Goal: Navigation & Orientation: Understand site structure

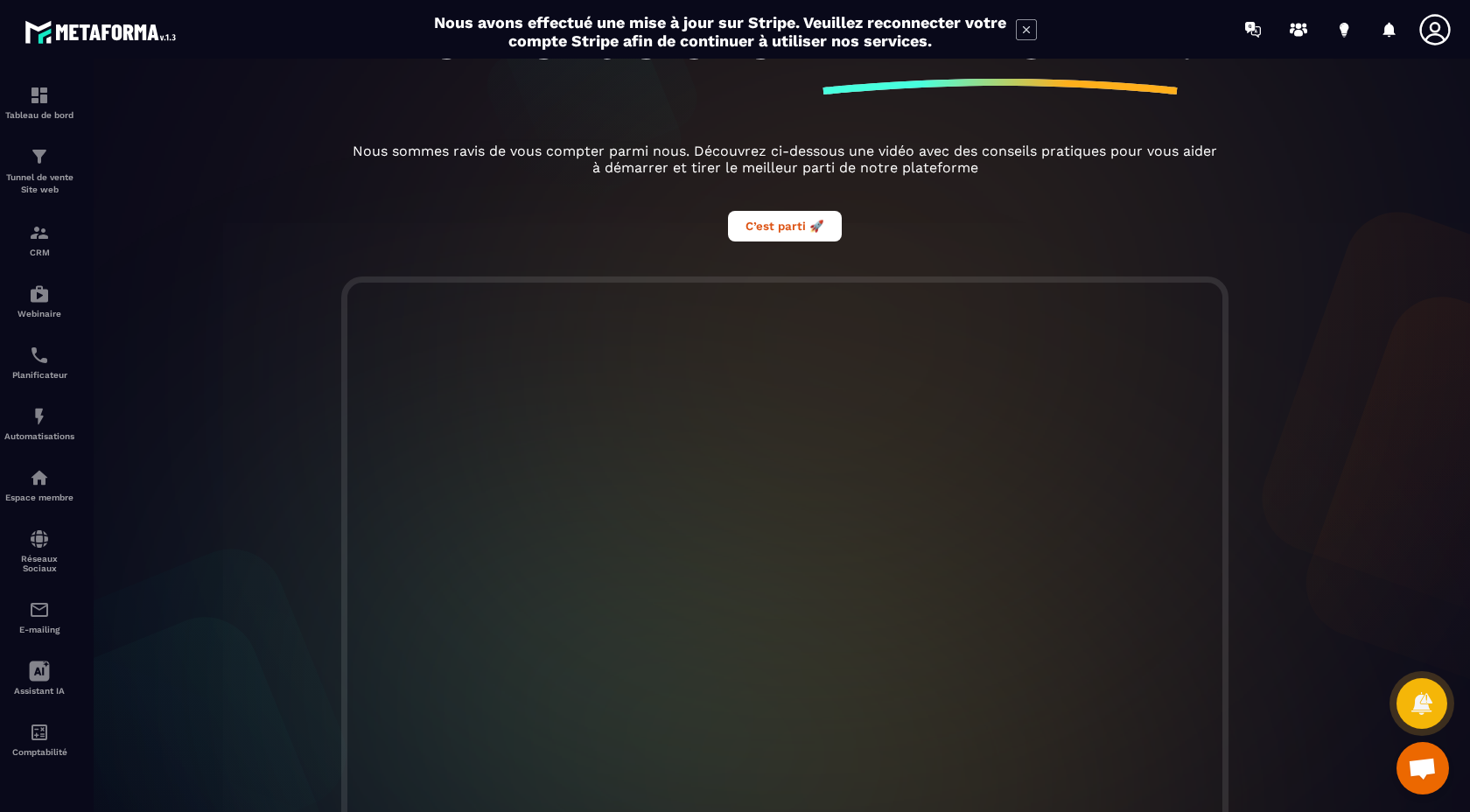
scroll to position [311, 0]
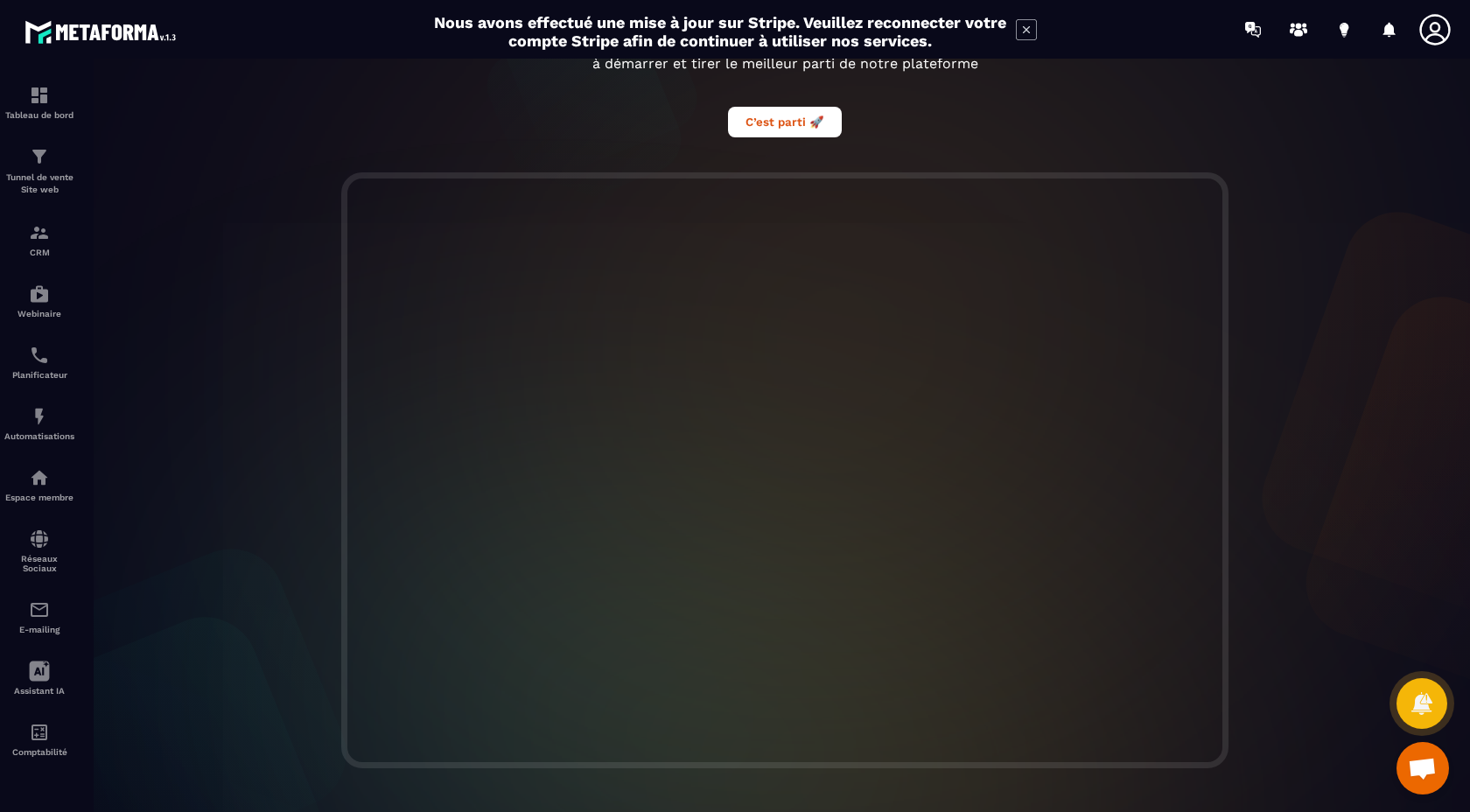
drag, startPoint x: 312, startPoint y: 137, endPoint x: 323, endPoint y: 107, distance: 32.0
click at [312, 137] on div "Bienvenue, [DATE] Nam! Nous sommes ravis de vous avoir ici. Commençons 🚀 Bienve…" at bounding box center [785, 435] width 1406 height 754
click at [36, 540] on img at bounding box center [40, 539] width 21 height 21
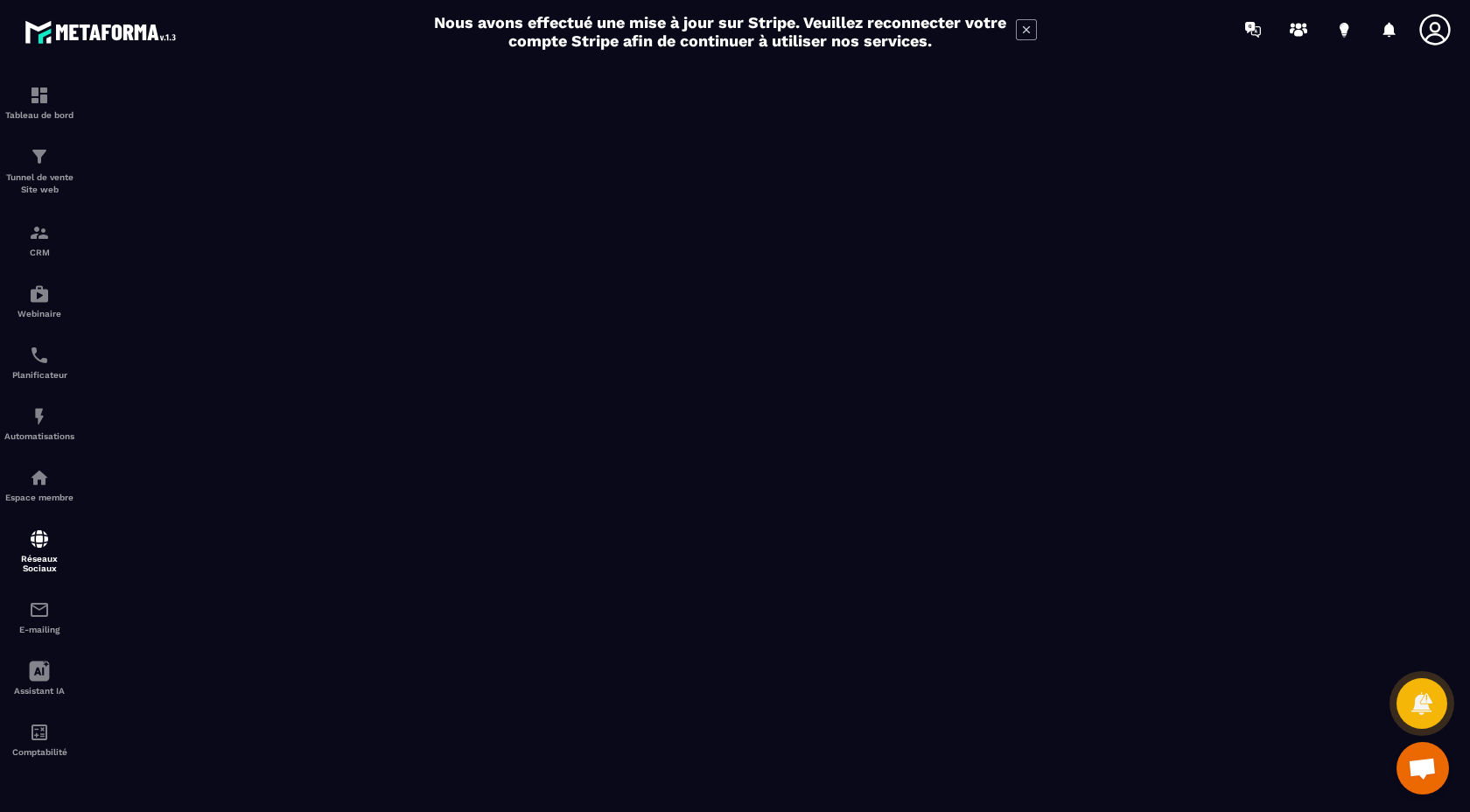
click at [1026, 29] on icon at bounding box center [1026, 29] width 7 height 7
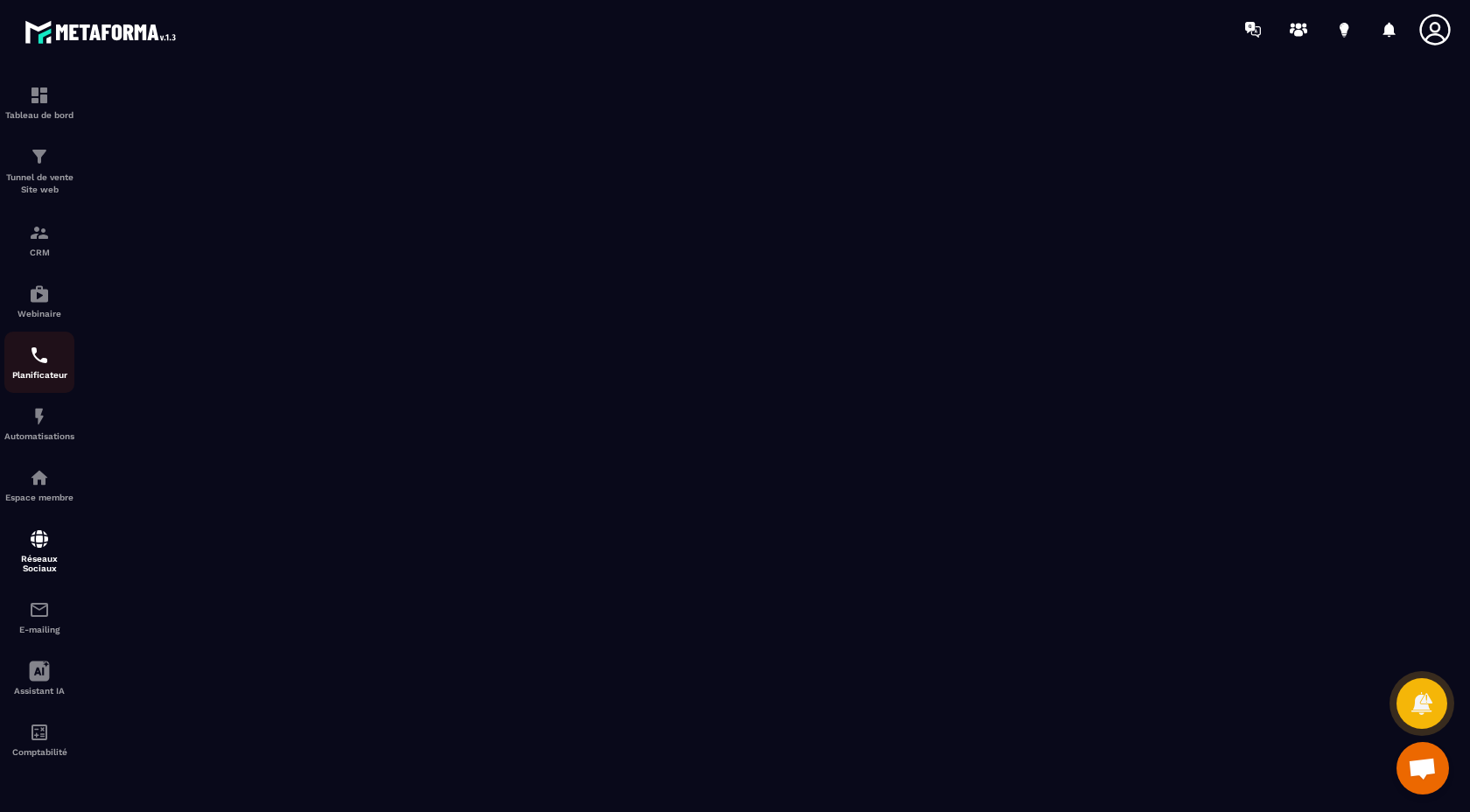
click at [50, 371] on div "Planificateur" at bounding box center [40, 361] width 70 height 35
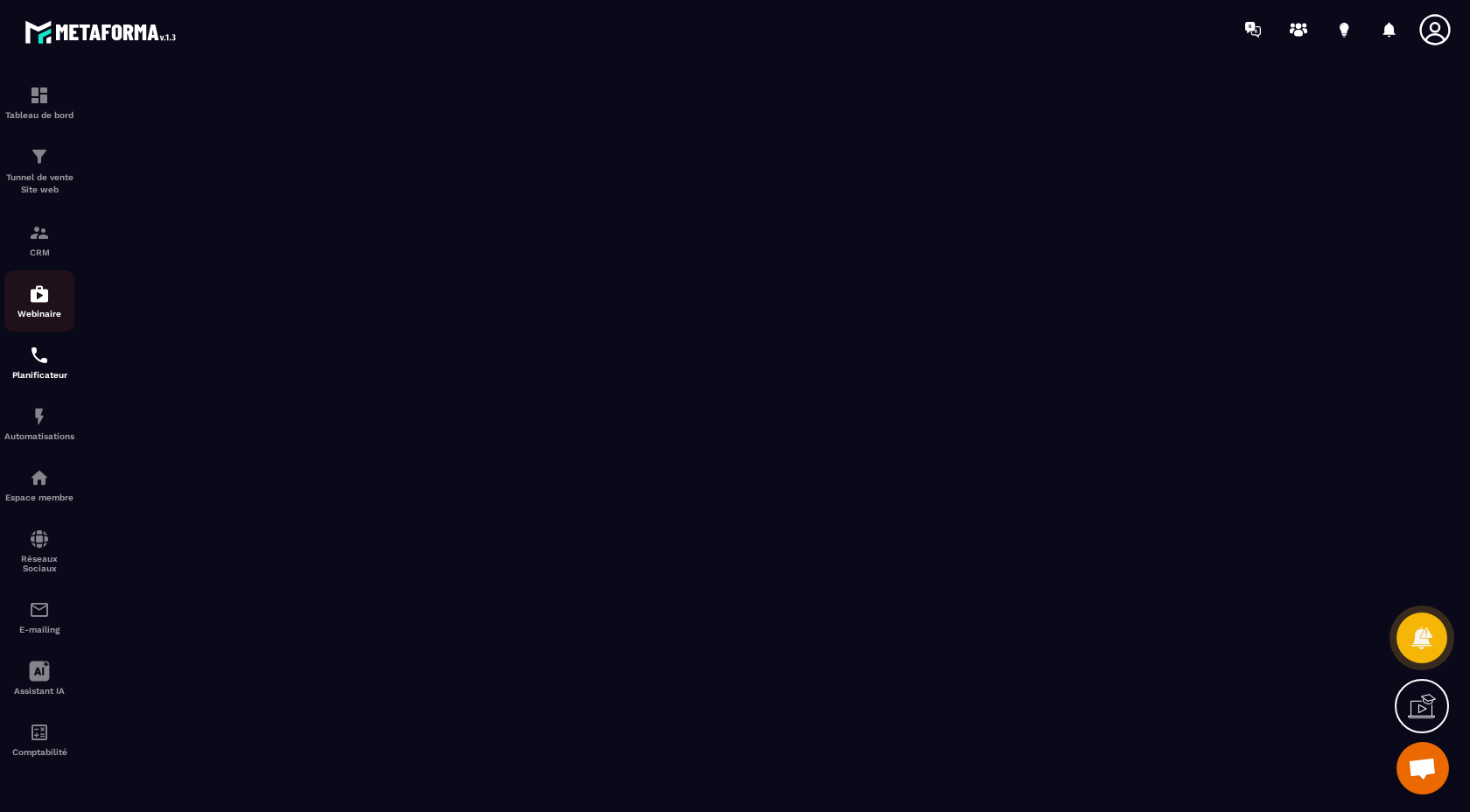
click at [37, 301] on img at bounding box center [40, 294] width 21 height 21
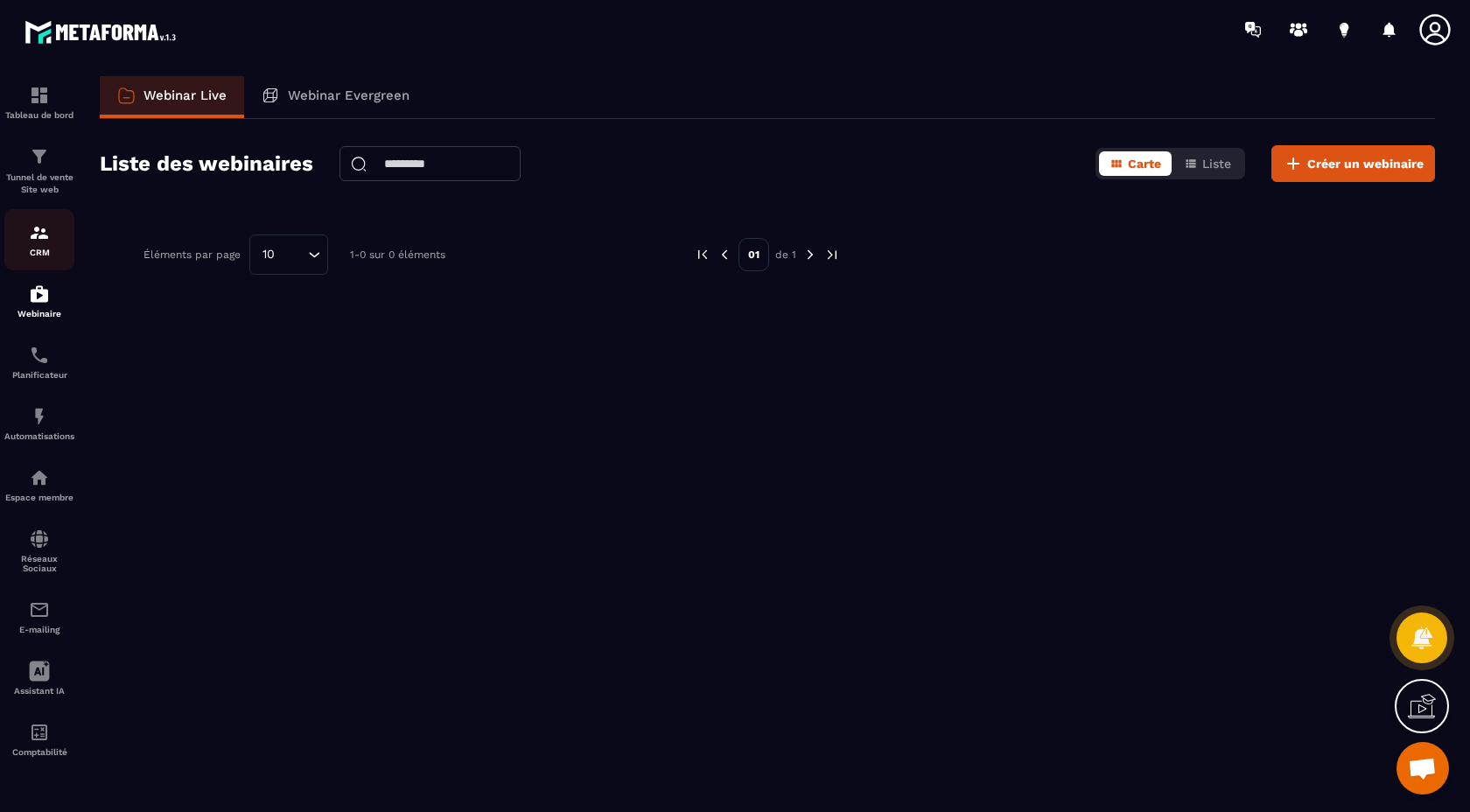
click at [44, 255] on p "CRM" at bounding box center [40, 252] width 70 height 9
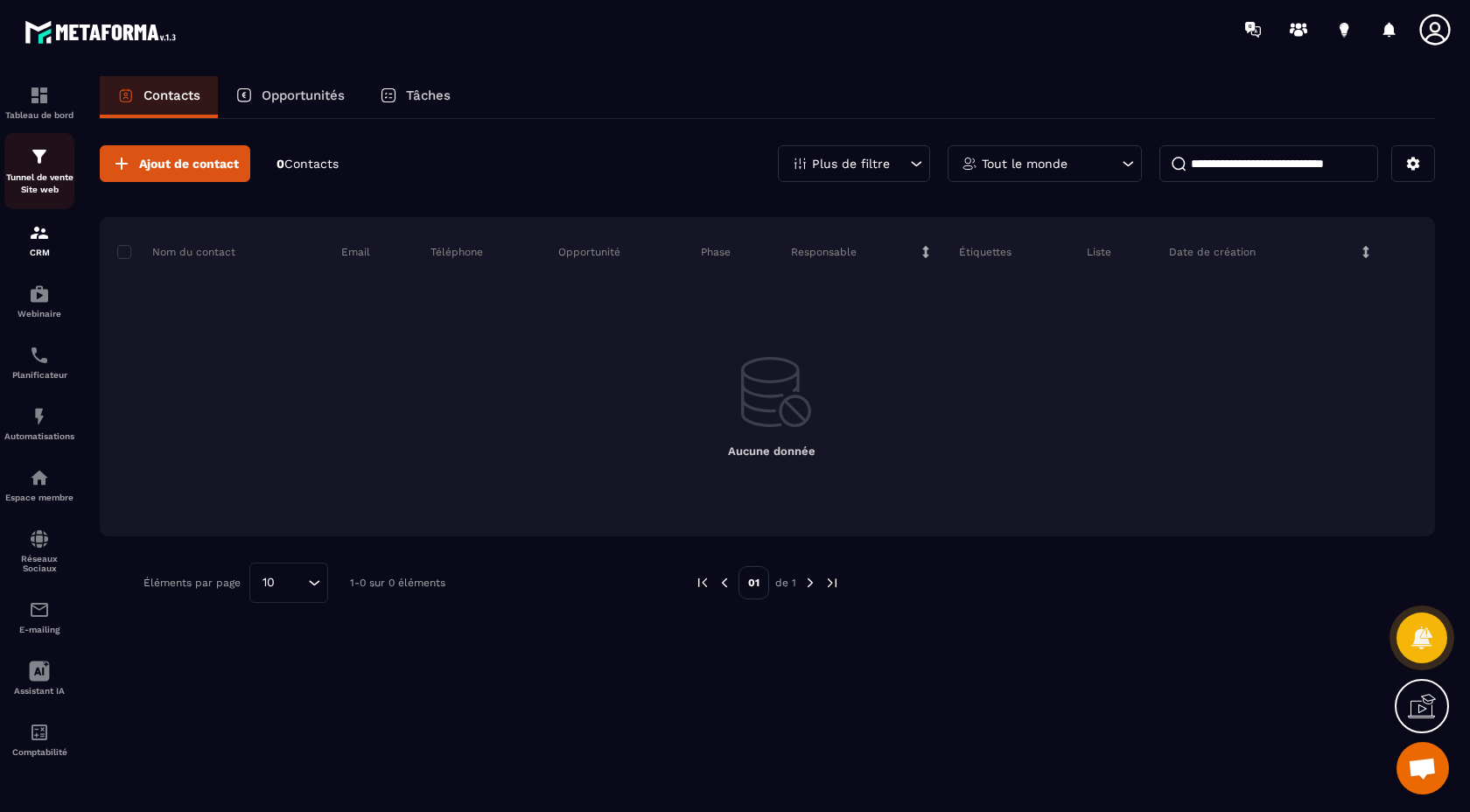
click at [35, 172] on p "Tunnel de vente Site web" at bounding box center [40, 183] width 70 height 24
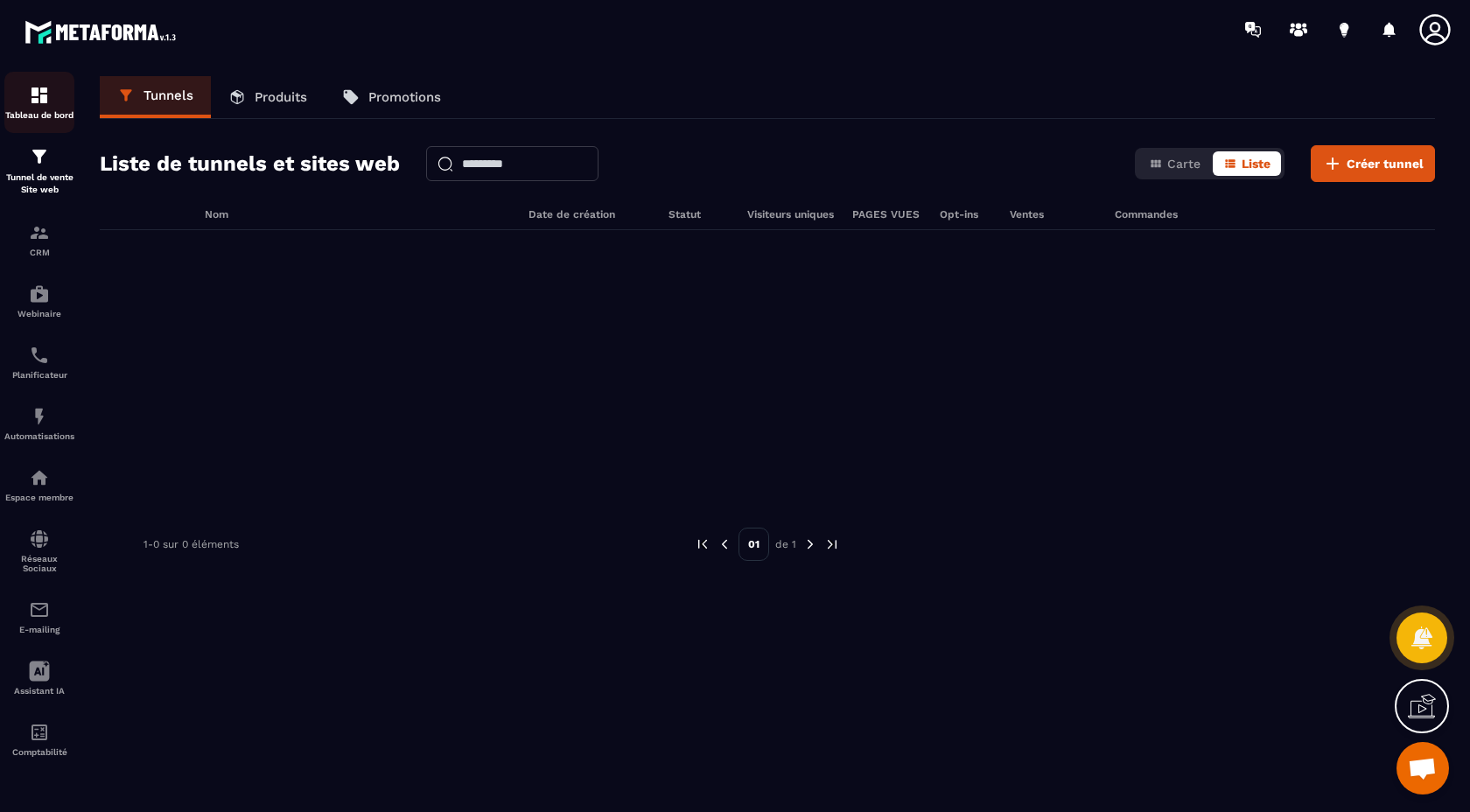
click at [27, 127] on link "Tableau de bord" at bounding box center [40, 102] width 70 height 61
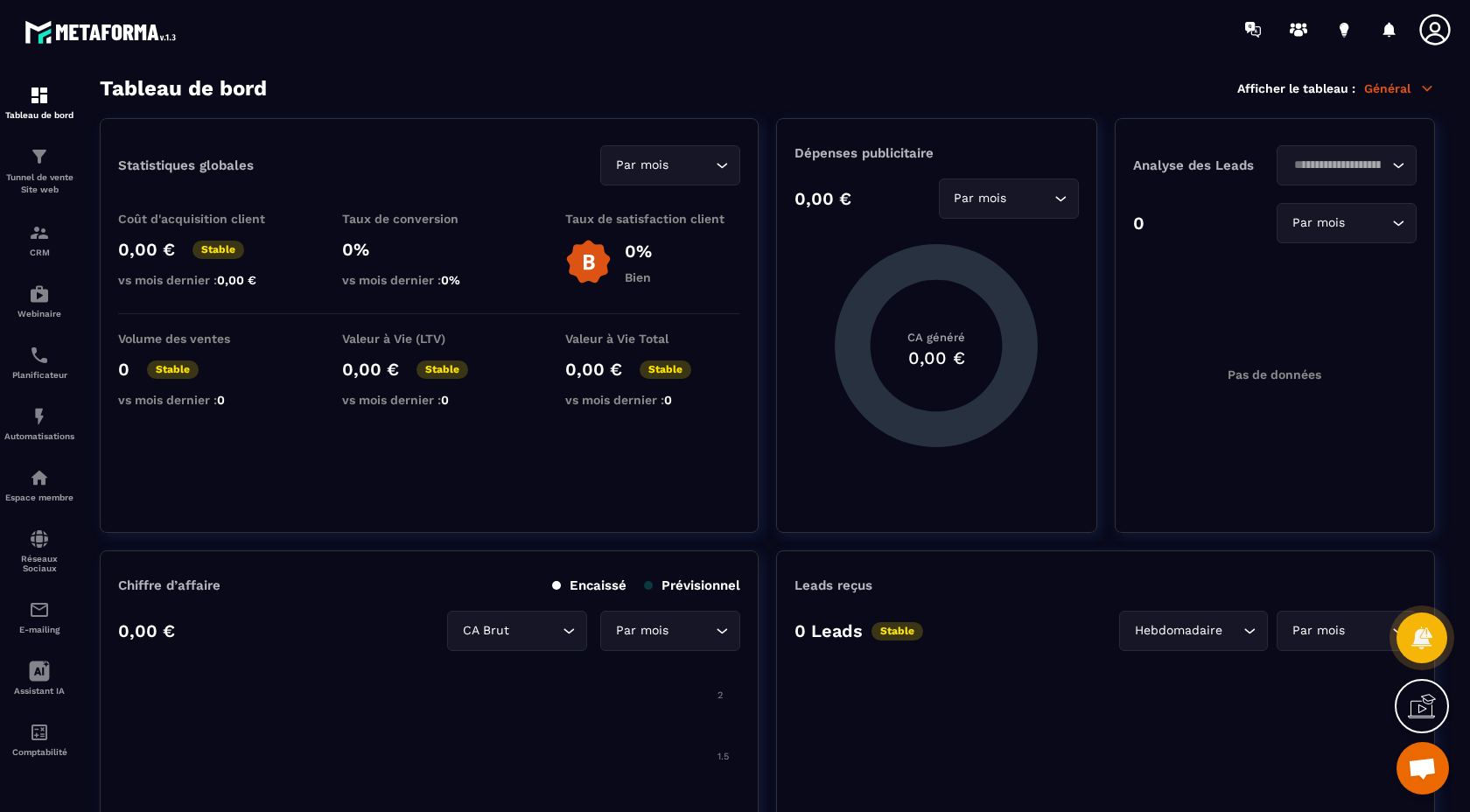
click at [1430, 27] on icon at bounding box center [1435, 29] width 35 height 35
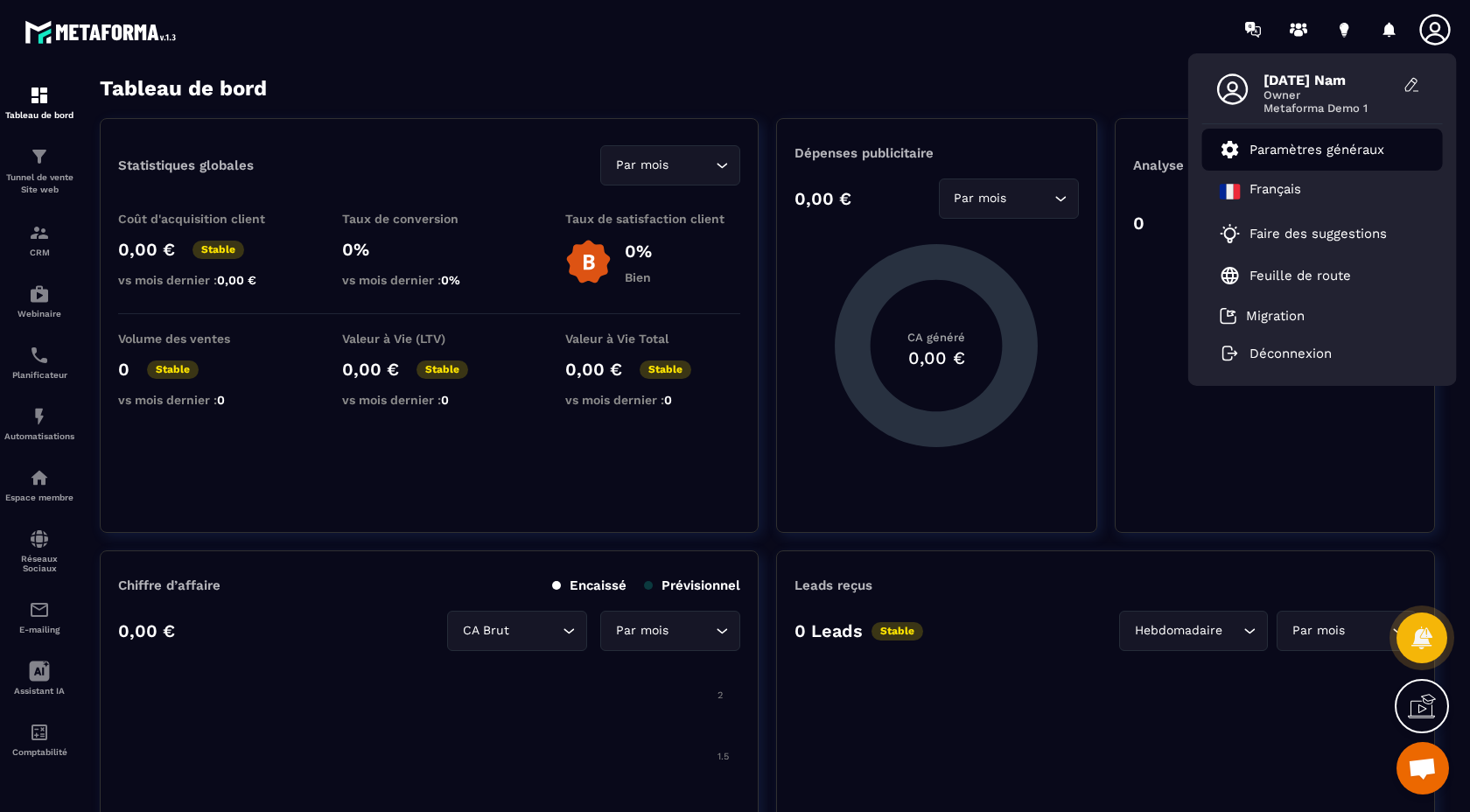
click at [1333, 151] on p "Paramètres généraux" at bounding box center [1317, 150] width 135 height 16
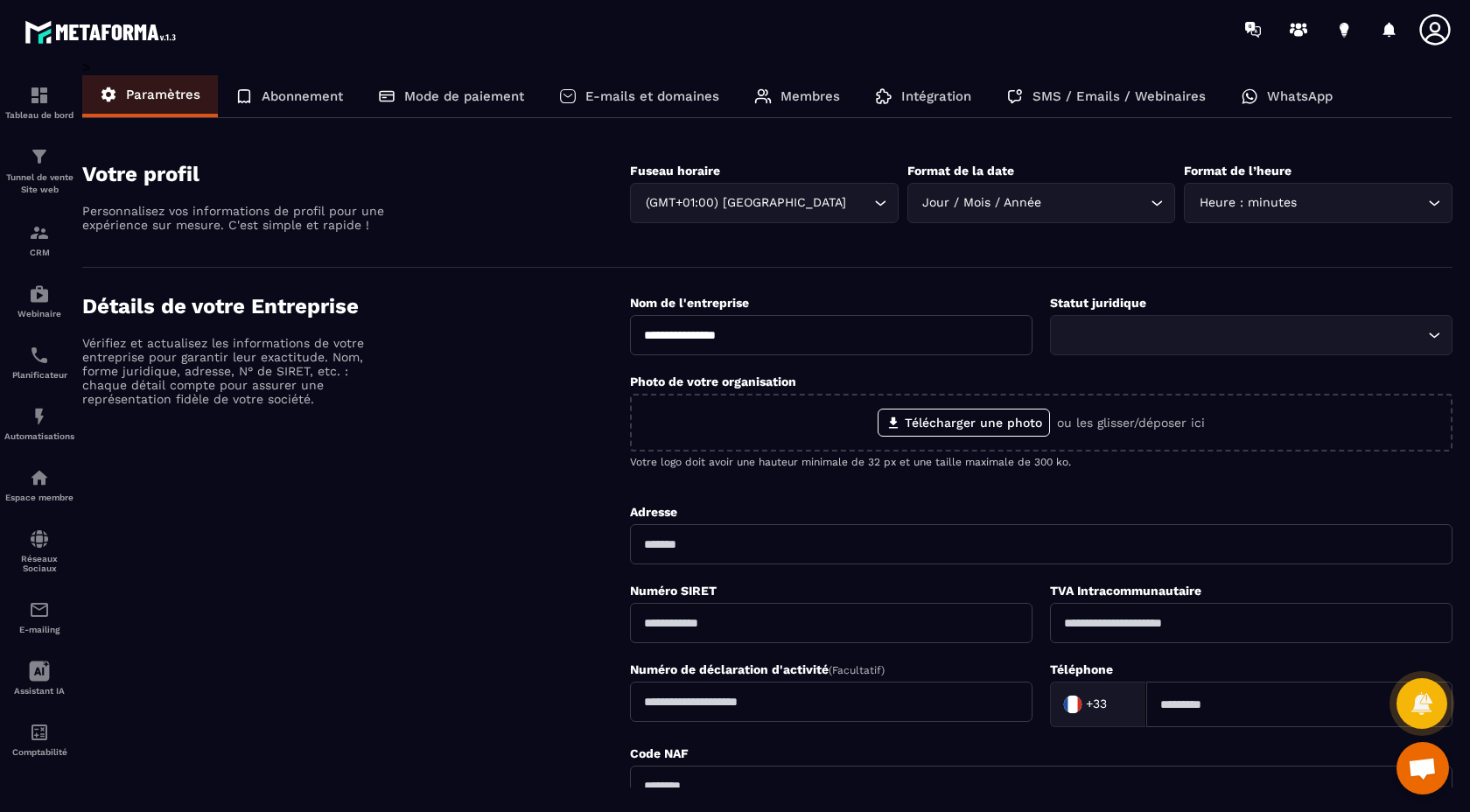
click at [1445, 31] on icon at bounding box center [1435, 29] width 35 height 35
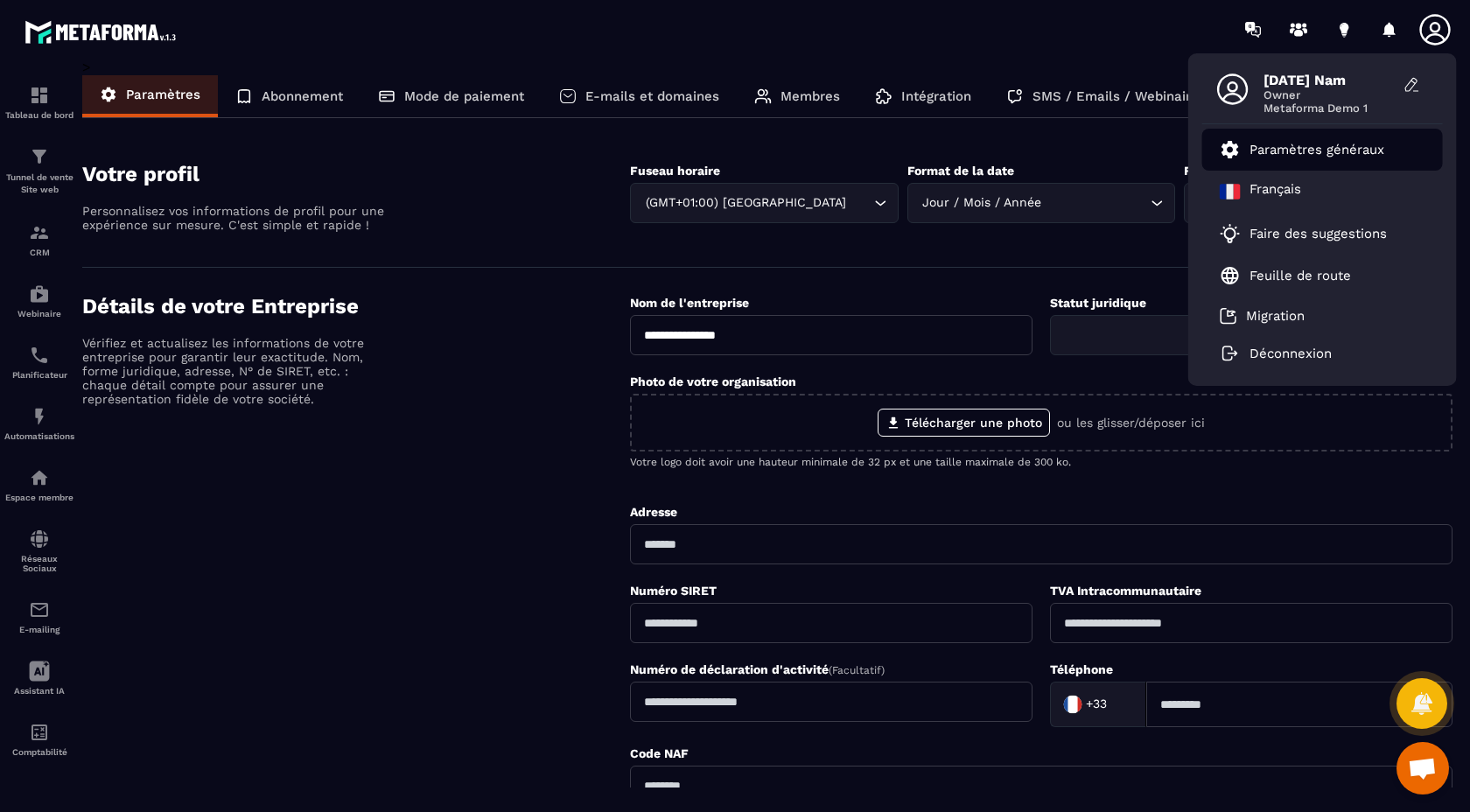
click at [1311, 151] on p "Paramètres généraux" at bounding box center [1317, 150] width 135 height 16
click at [42, 670] on icon at bounding box center [40, 671] width 20 height 20
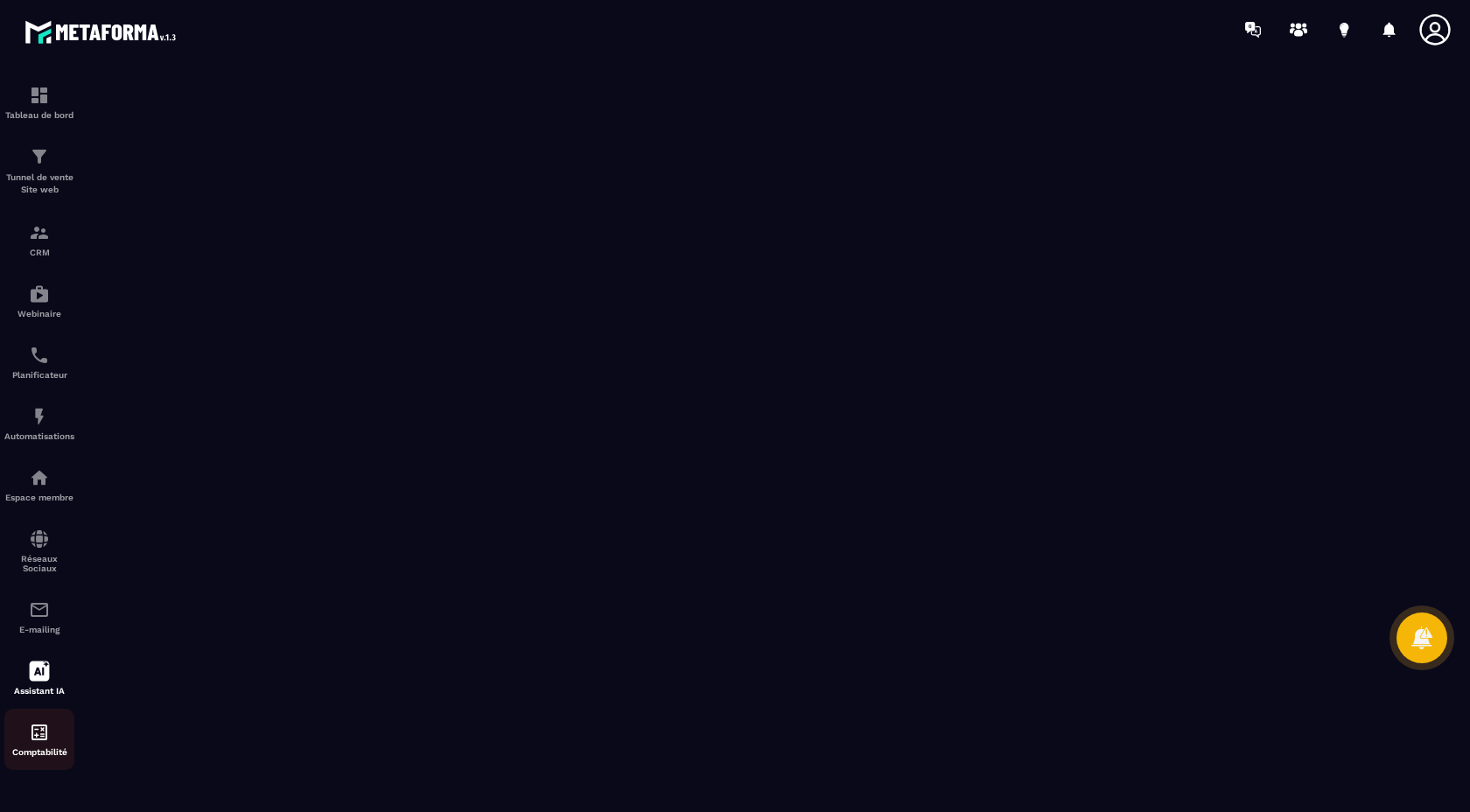
click at [36, 743] on img at bounding box center [40, 732] width 21 height 21
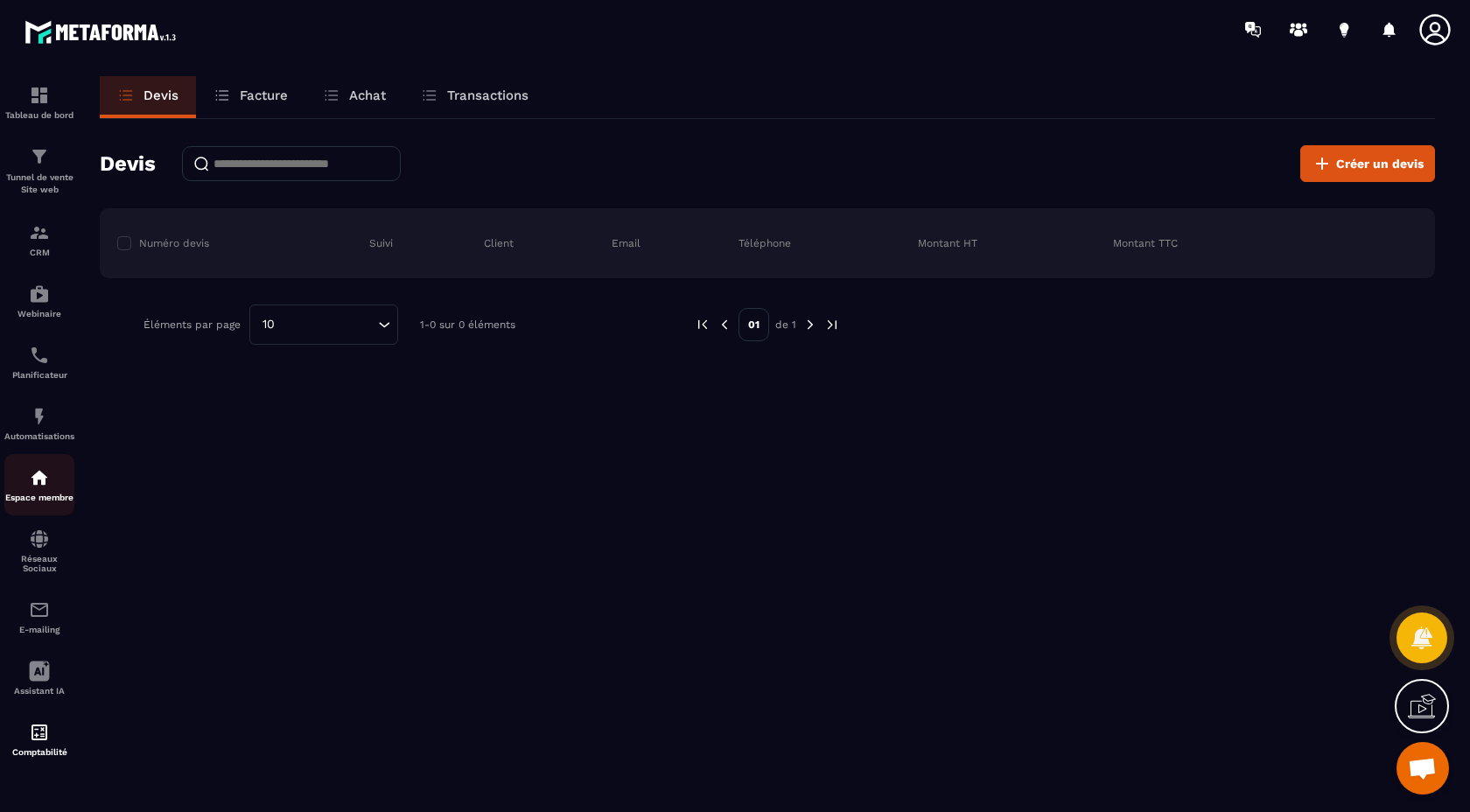
click at [46, 486] on img at bounding box center [40, 478] width 21 height 21
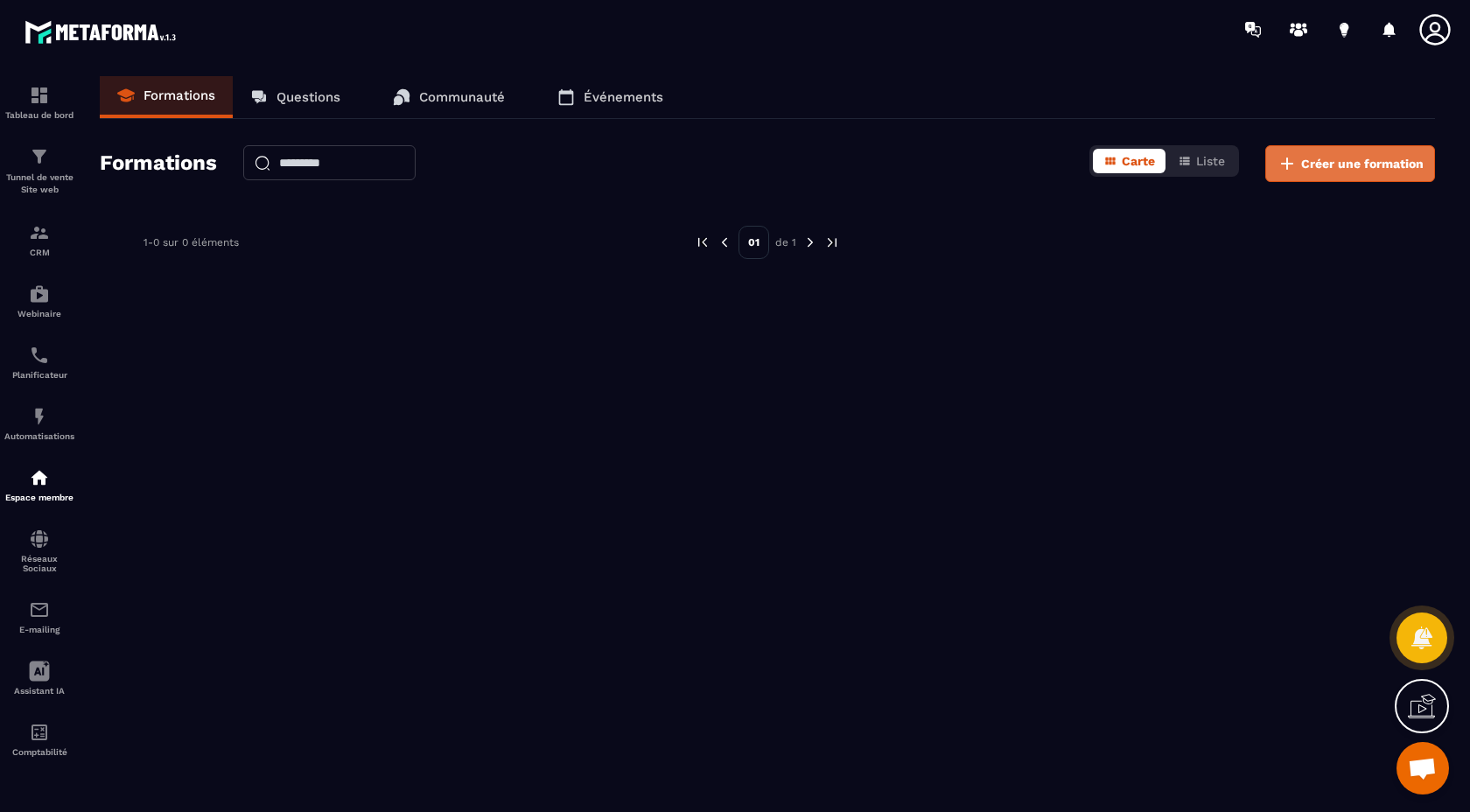
click at [1333, 165] on span "Créer une formation" at bounding box center [1363, 164] width 122 height 18
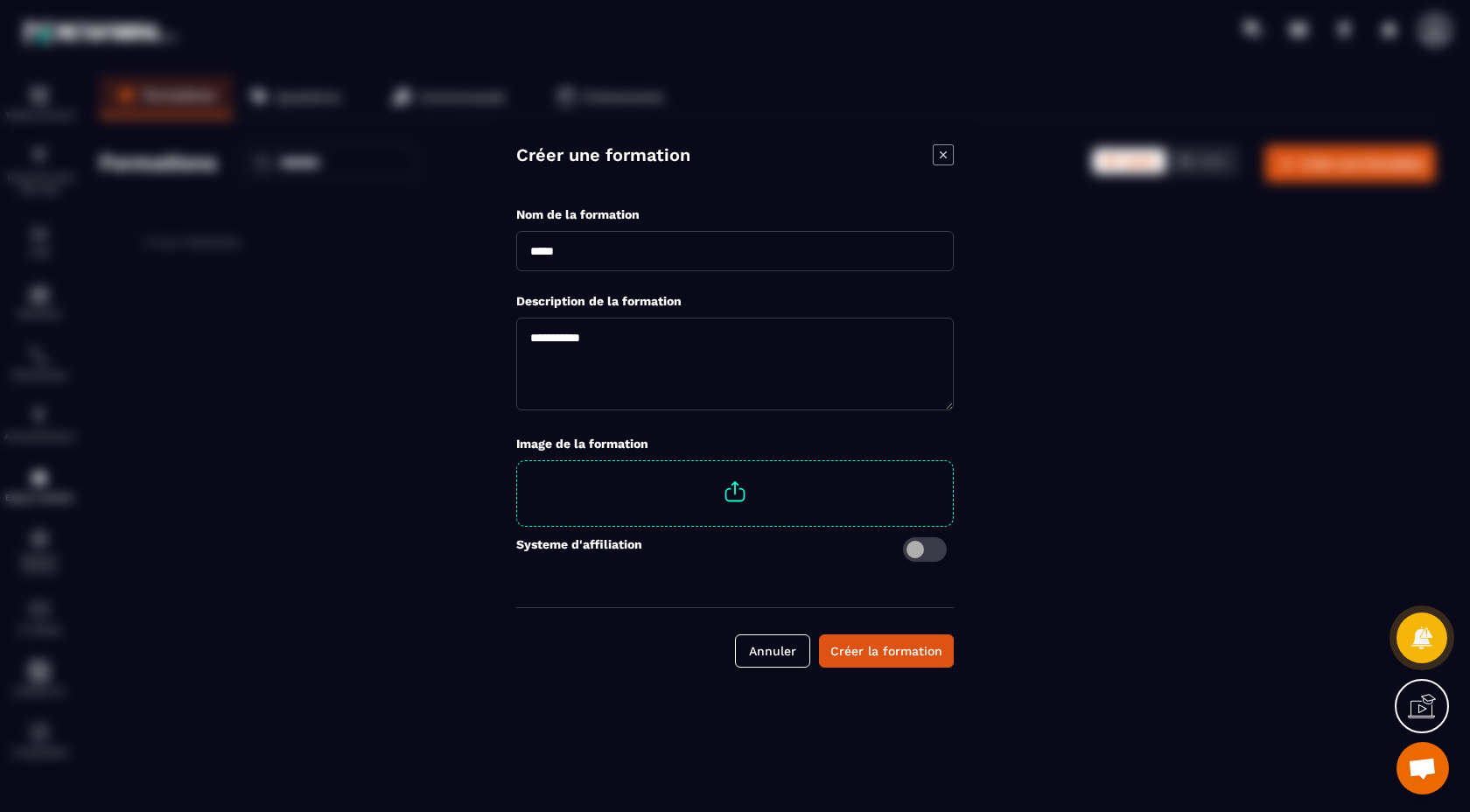
click at [941, 156] on icon "Modal window" at bounding box center [943, 154] width 21 height 21
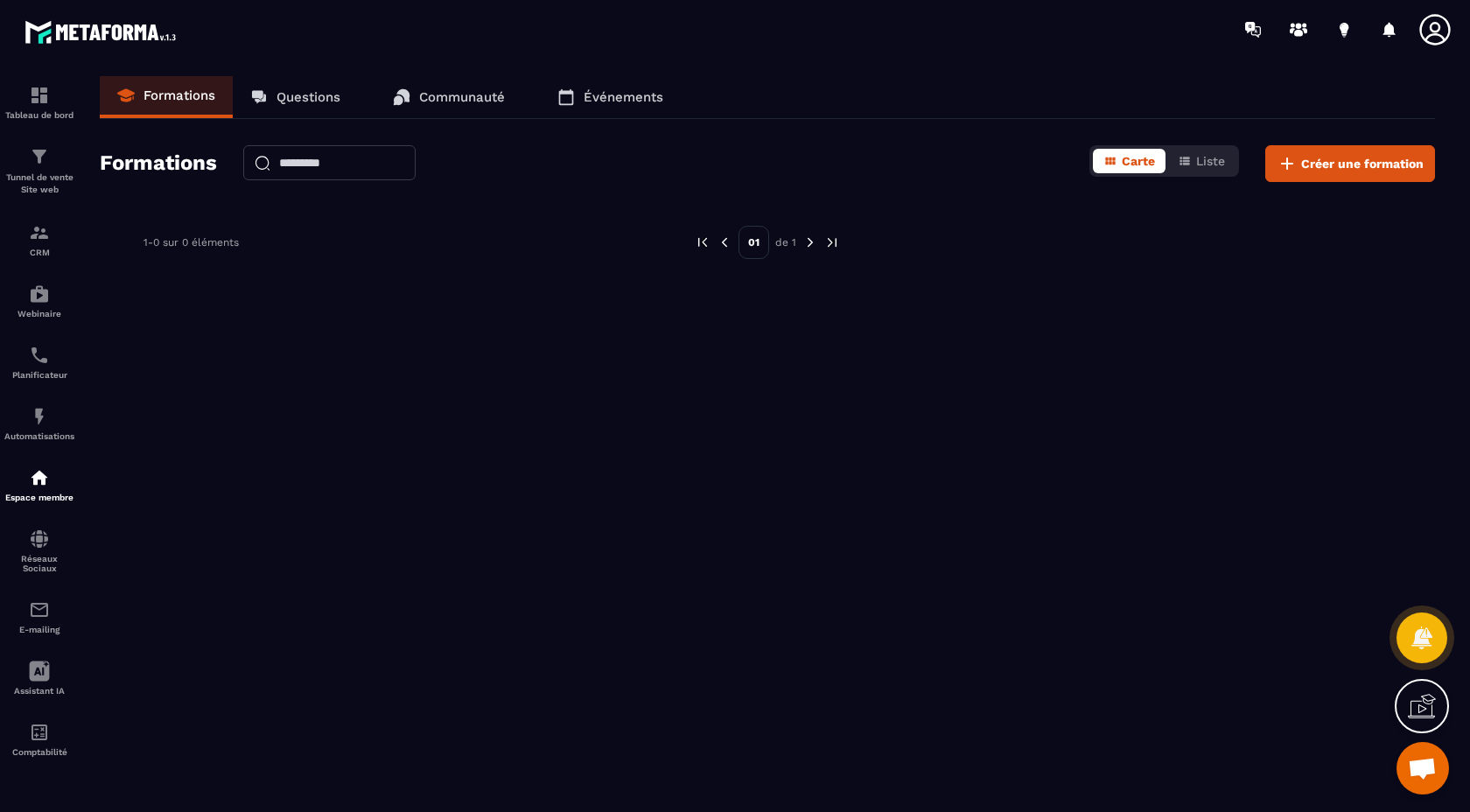
click at [333, 107] on link "Questions" at bounding box center [295, 97] width 125 height 42
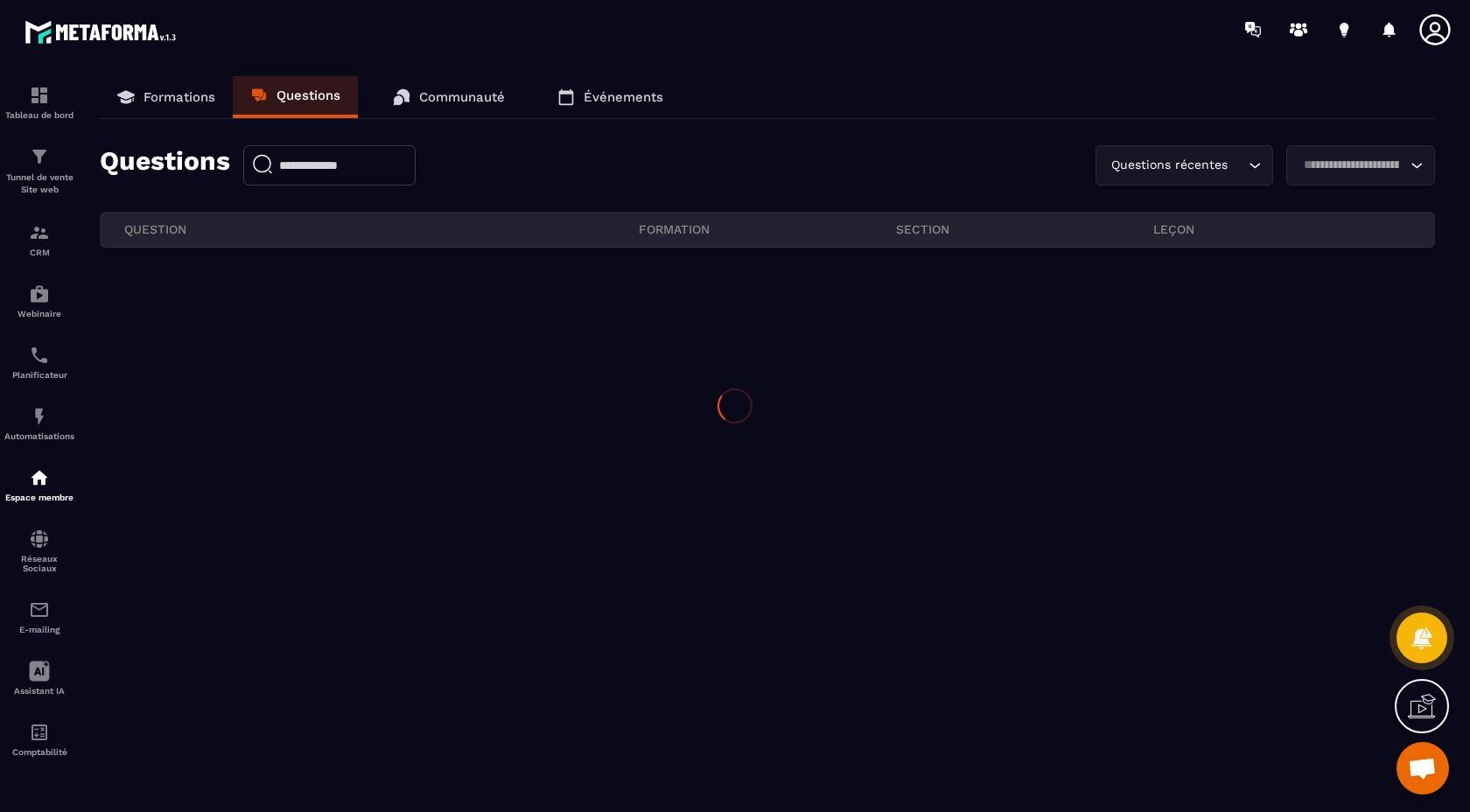
click at [643, 106] on div at bounding box center [735, 406] width 1470 height 812
click at [629, 99] on p "Événements" at bounding box center [623, 97] width 80 height 16
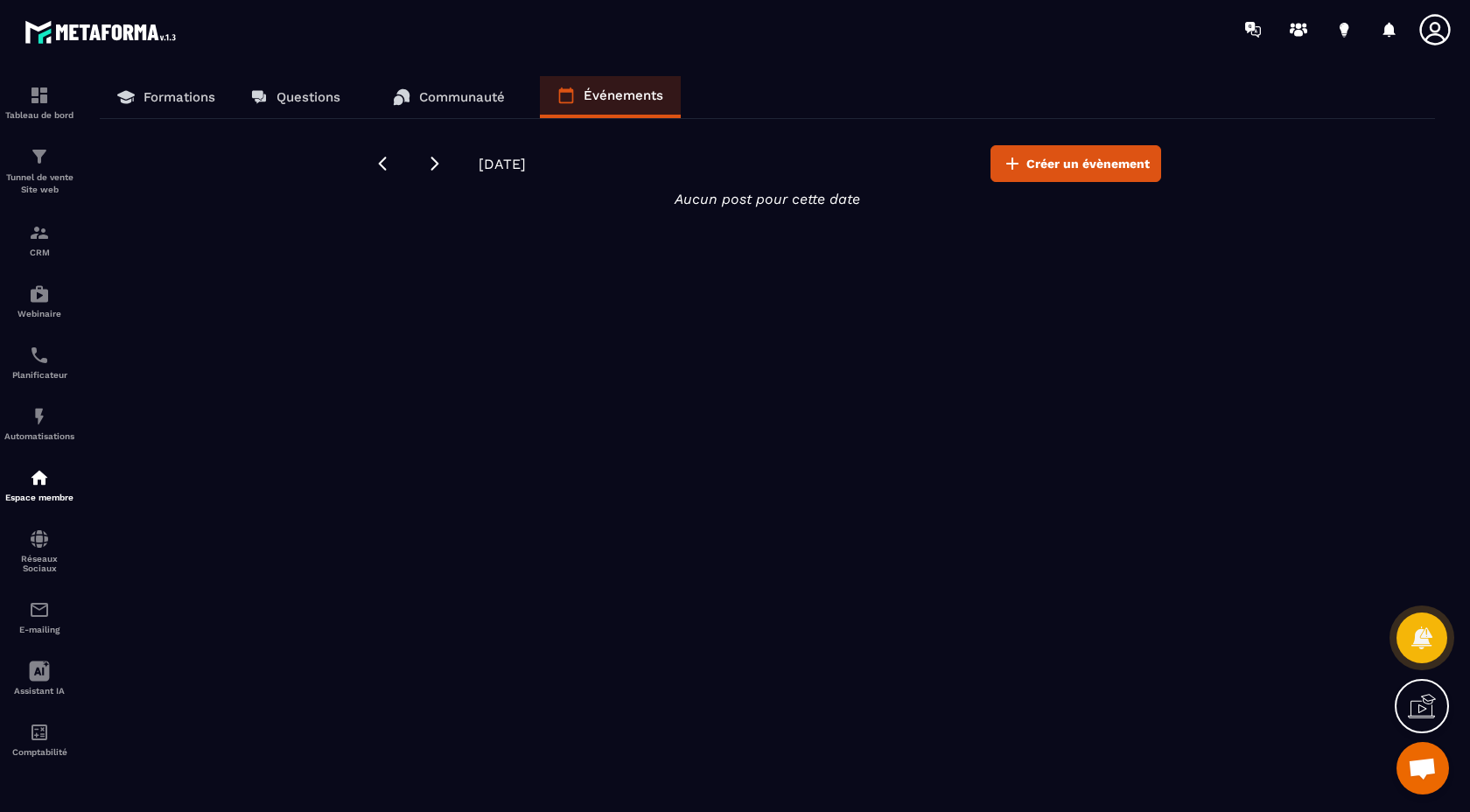
click at [169, 102] on p "Formations" at bounding box center [180, 97] width 72 height 16
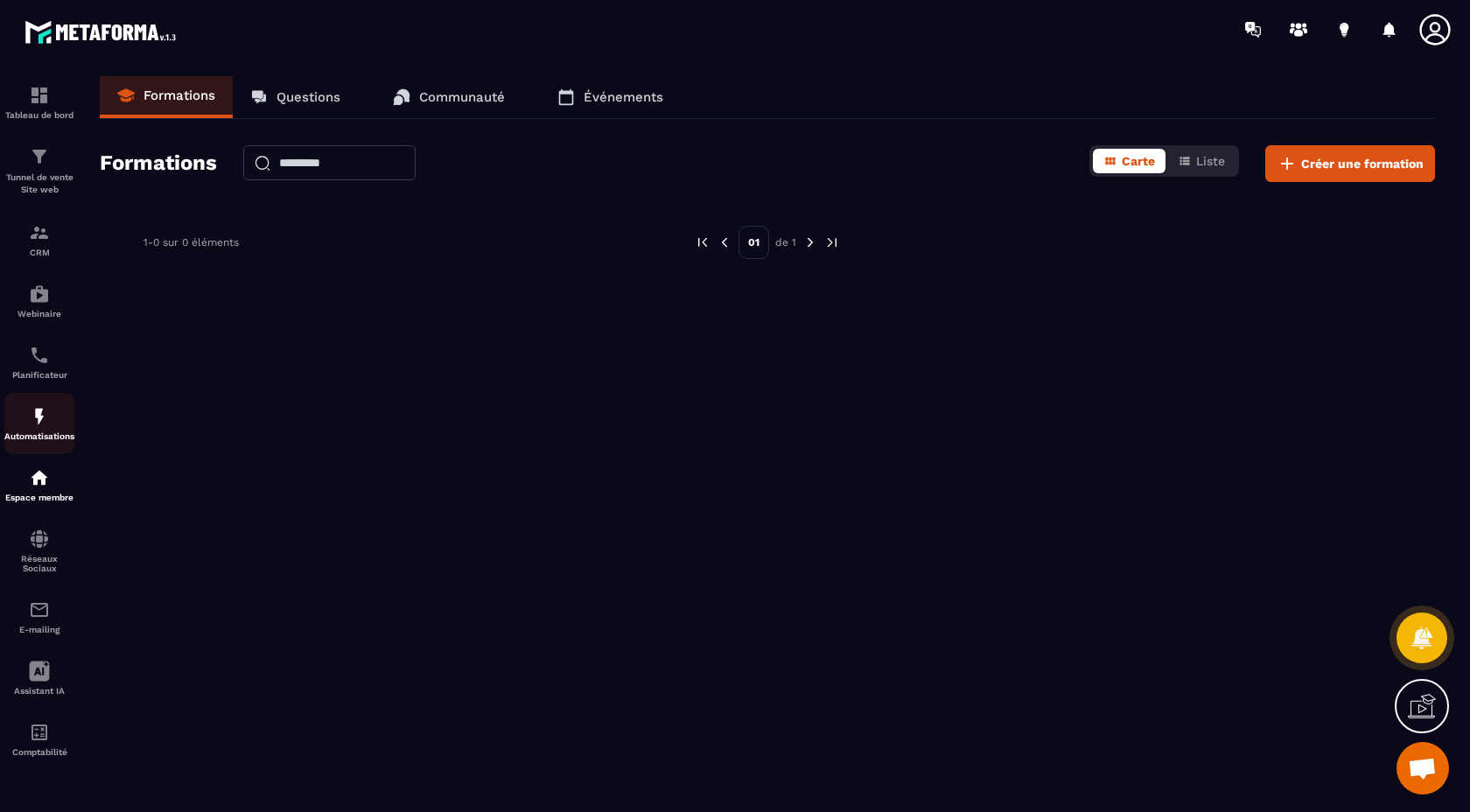
click at [38, 431] on div "Automatisations" at bounding box center [40, 423] width 70 height 35
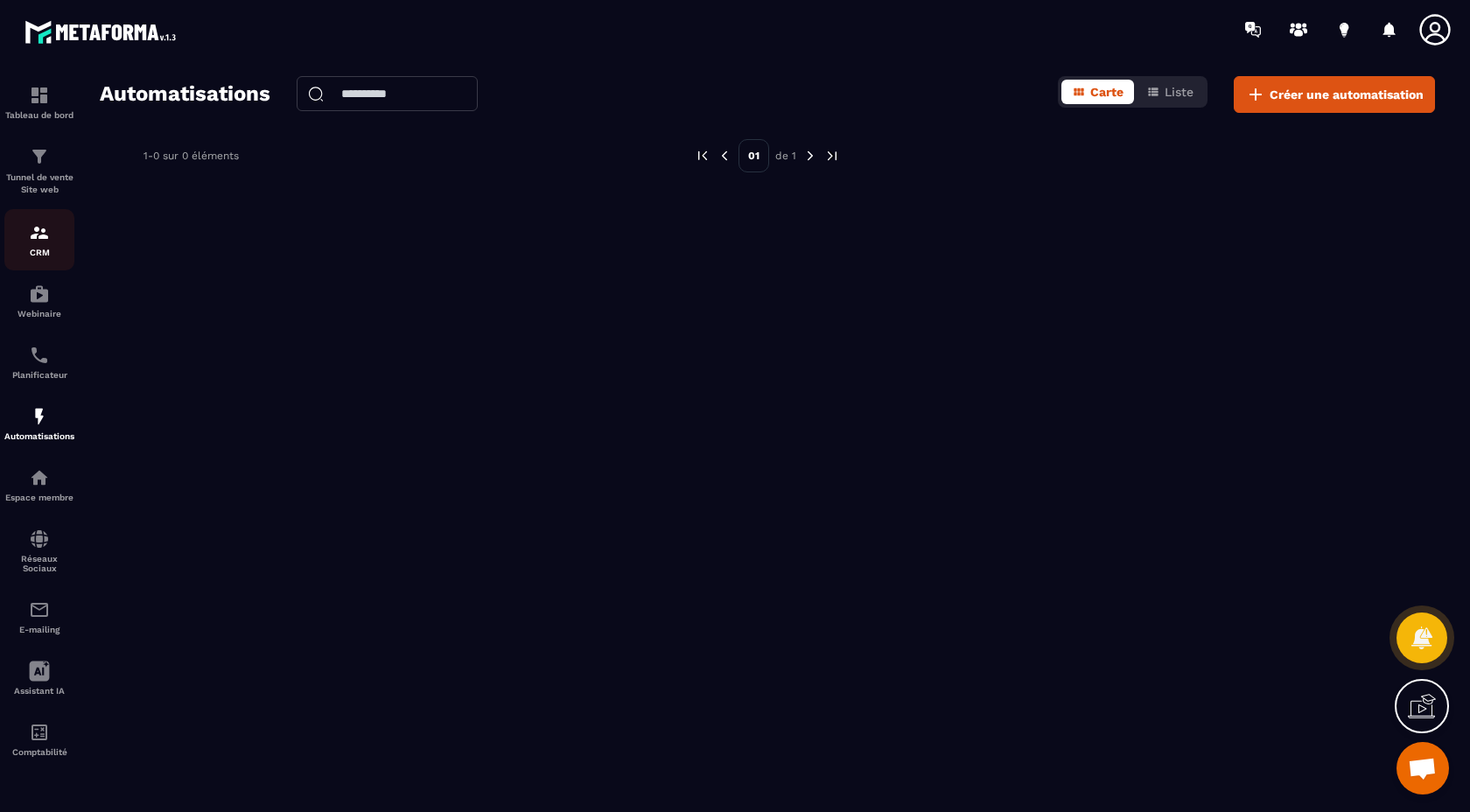
click at [44, 251] on p "CRM" at bounding box center [40, 252] width 70 height 9
